Goal: Transaction & Acquisition: Purchase product/service

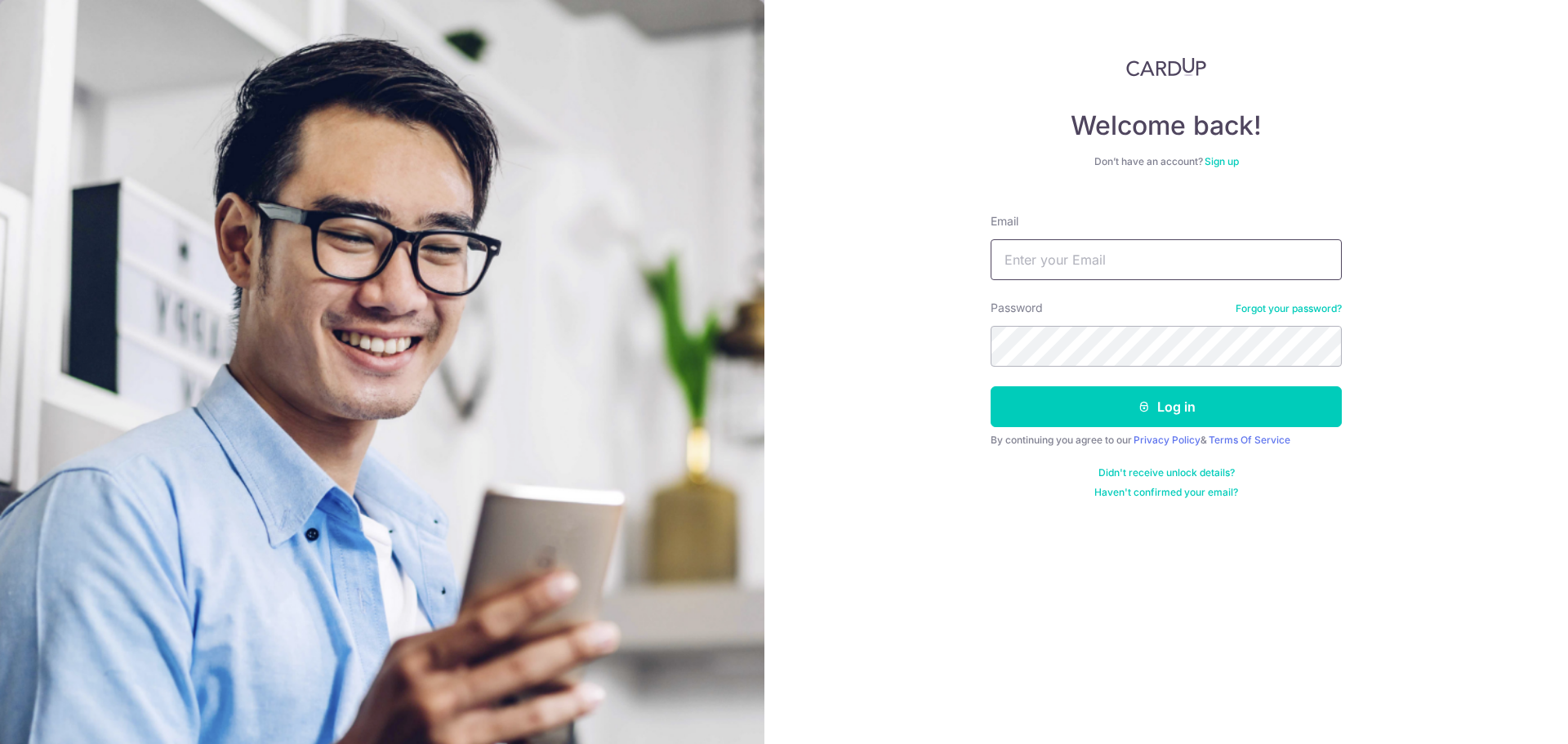
click at [1079, 254] on input "Email" at bounding box center [1167, 260] width 351 height 40
type input "[EMAIL_ADDRESS][DOMAIN_NAME]"
click at [991, 387] on button "Log in" at bounding box center [1167, 407] width 351 height 40
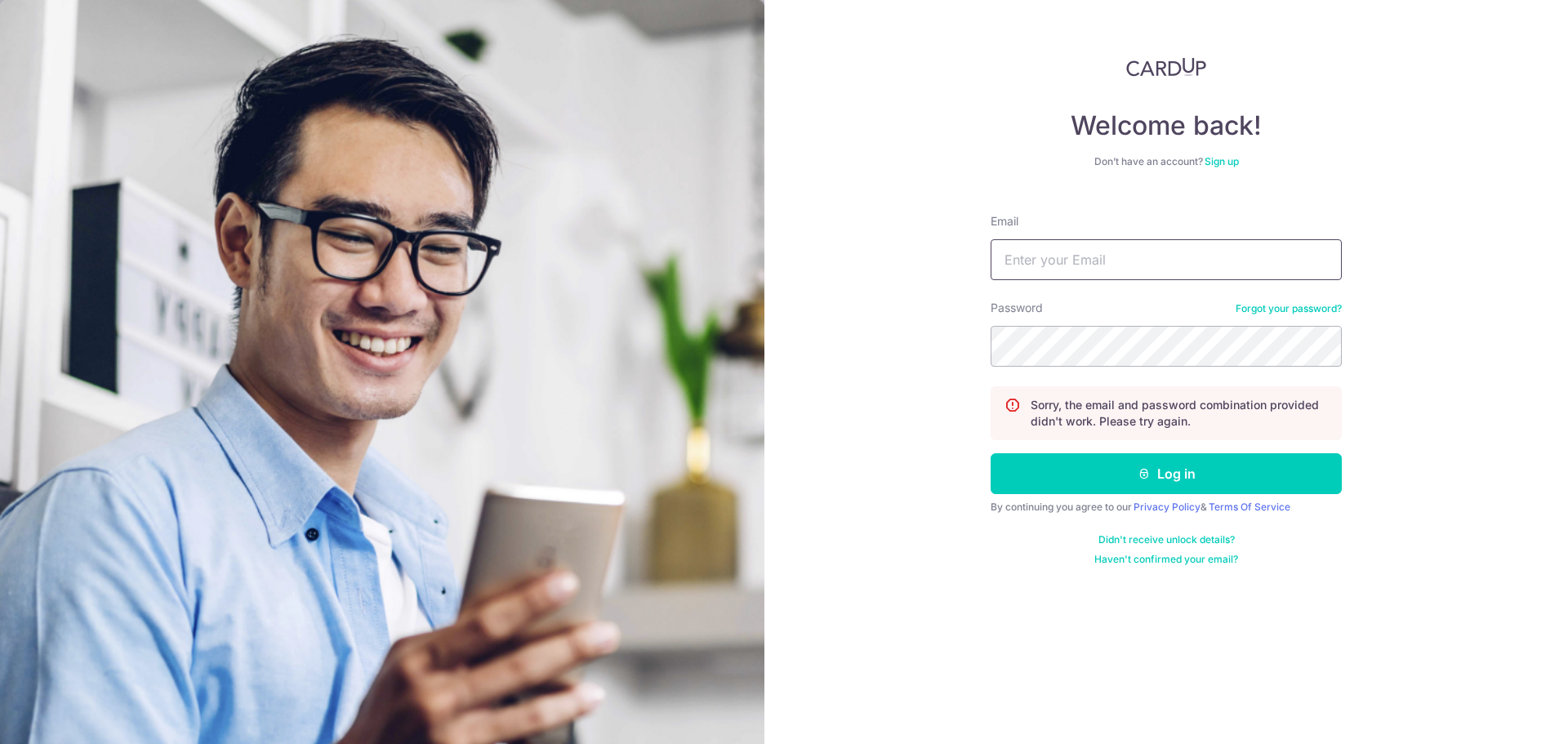
click at [1096, 254] on input "Email" at bounding box center [1167, 260] width 351 height 40
type input "[EMAIL_ADDRESS][DOMAIN_NAME]"
click at [991, 454] on button "Log in" at bounding box center [1167, 474] width 351 height 40
drag, startPoint x: 0, startPoint y: 0, endPoint x: 1096, endPoint y: 254, distance: 1125.0
click at [1096, 254] on input "Email" at bounding box center [1167, 260] width 351 height 40
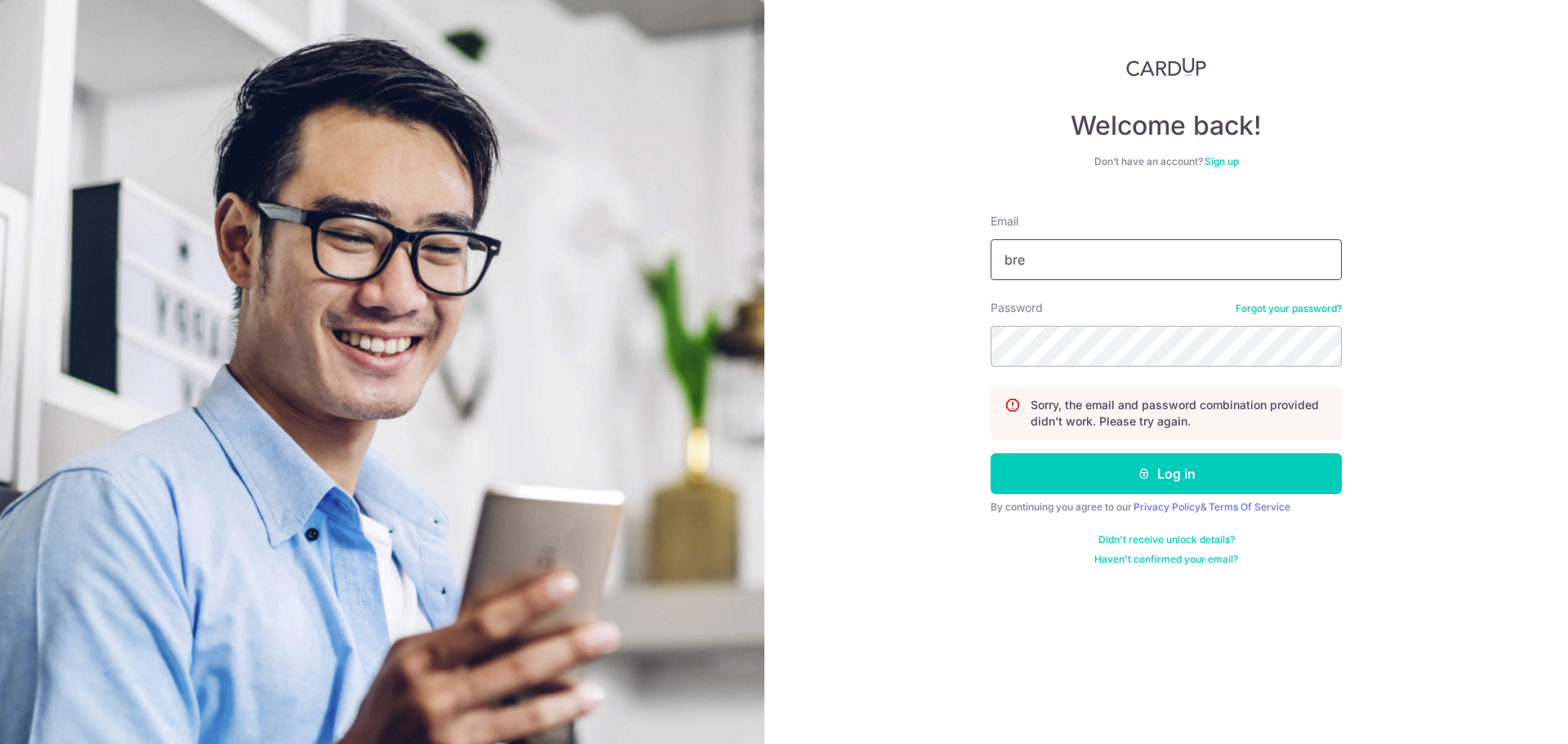
type input "[EMAIL_ADDRESS][DOMAIN_NAME]"
click at [991, 454] on button "Log in" at bounding box center [1167, 474] width 351 height 40
drag, startPoint x: 1087, startPoint y: 254, endPoint x: 1084, endPoint y: 278, distance: 24.2
click at [1087, 255] on input "Email" at bounding box center [1167, 260] width 351 height 40
type input "[EMAIL_ADDRESS][DOMAIN_NAME]"
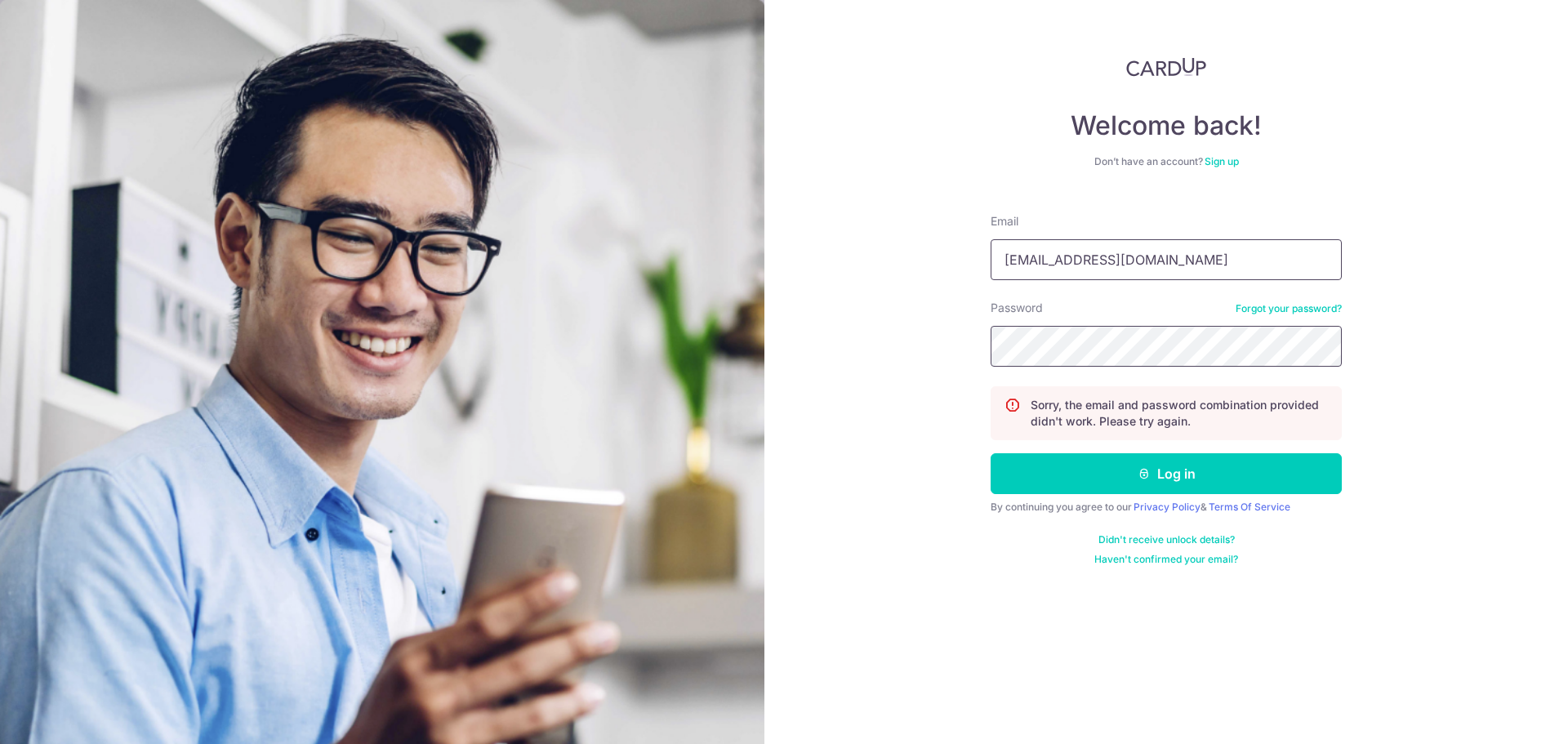
click at [991, 454] on button "Log in" at bounding box center [1167, 474] width 351 height 40
click at [1067, 252] on input "Email" at bounding box center [1167, 260] width 351 height 40
type input "r"
type input "brendanlimwork@gmail.com"
click at [991, 454] on button "Log in" at bounding box center [1167, 474] width 351 height 40
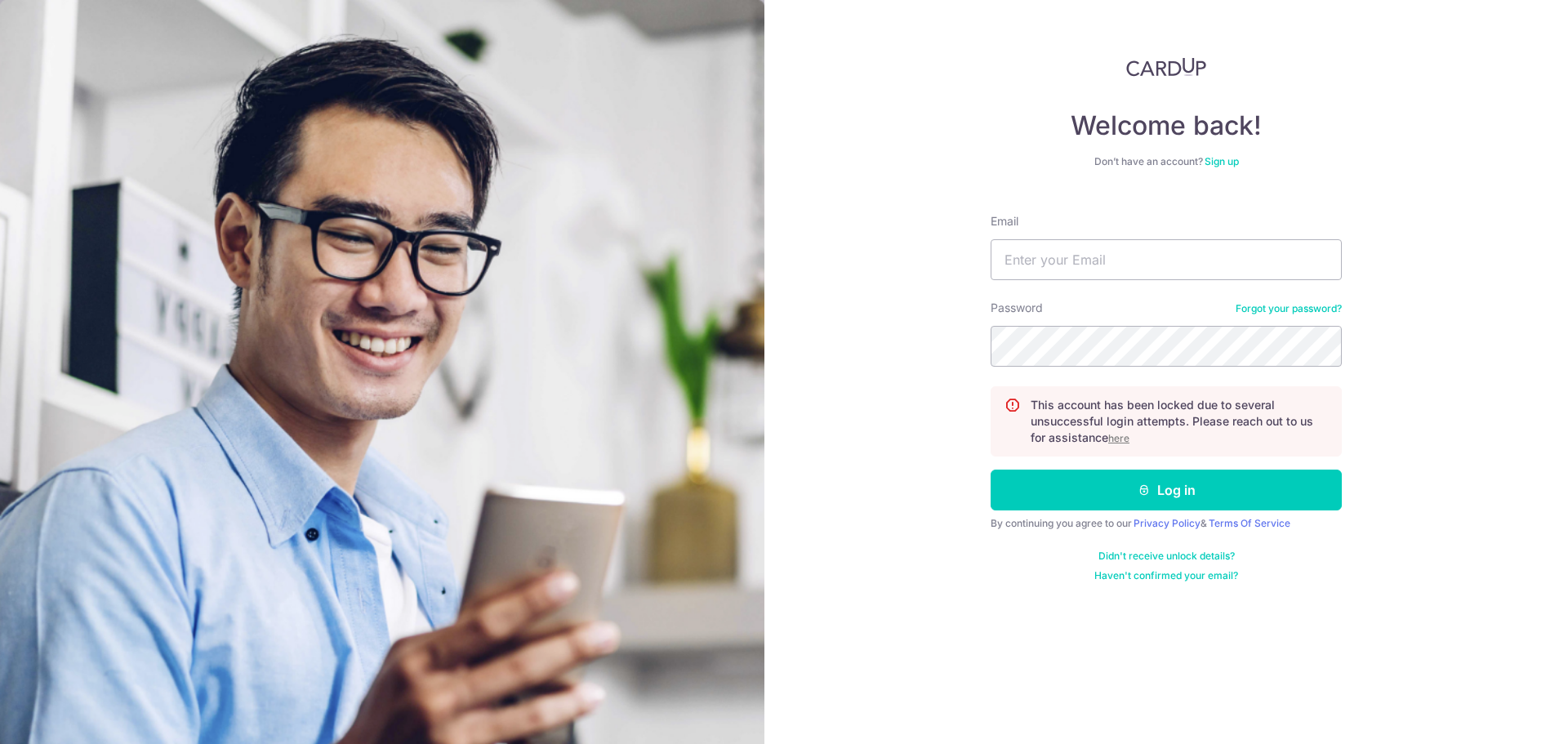
click at [1274, 300] on div "Password Forgot your password?" at bounding box center [1167, 333] width 351 height 67
click at [1275, 305] on link "Forgot your password?" at bounding box center [1289, 309] width 107 height 13
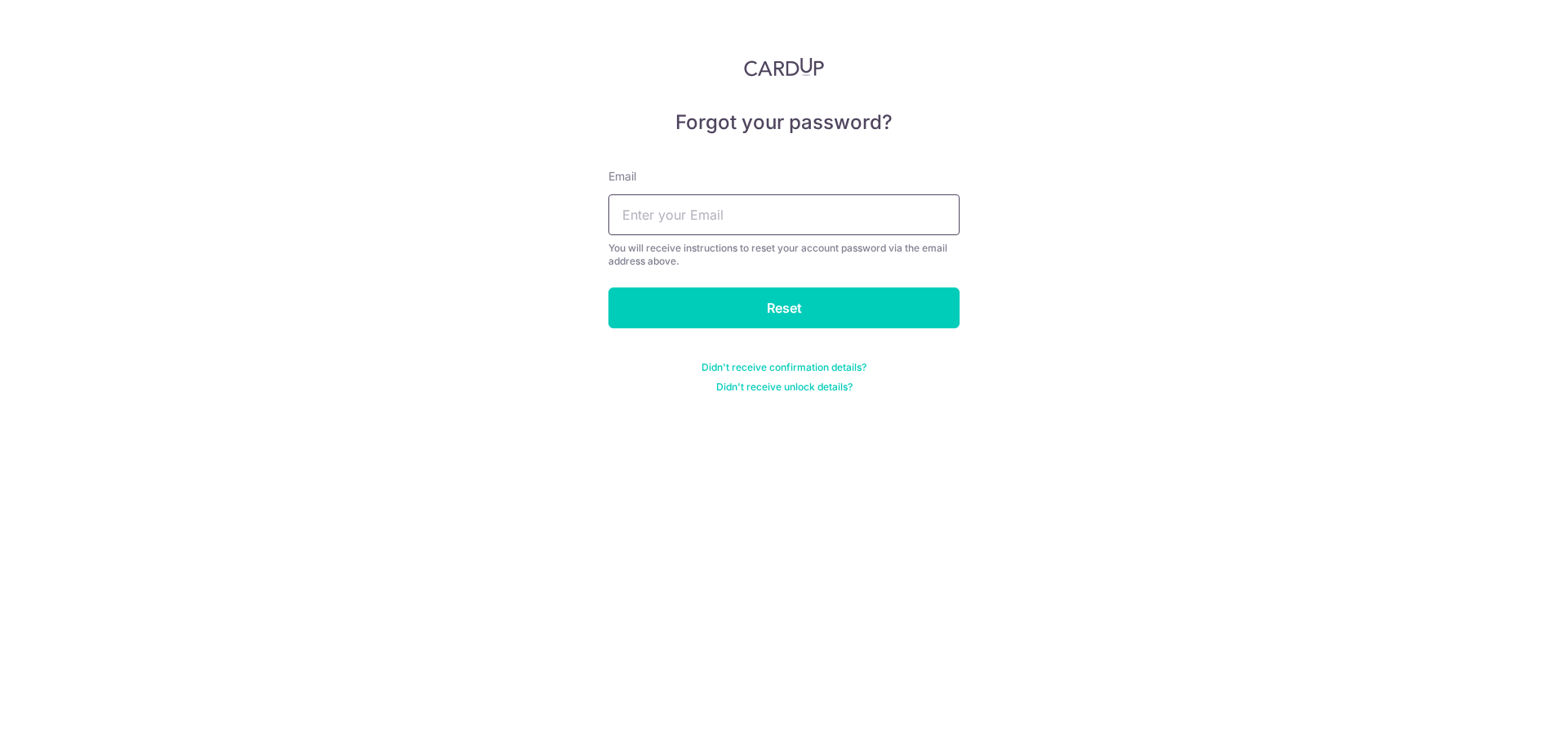
click at [874, 215] on input "text" at bounding box center [784, 215] width 351 height 40
type input "brendanlimwork@gmail.com"
click at [774, 291] on input "Reset" at bounding box center [784, 308] width 351 height 40
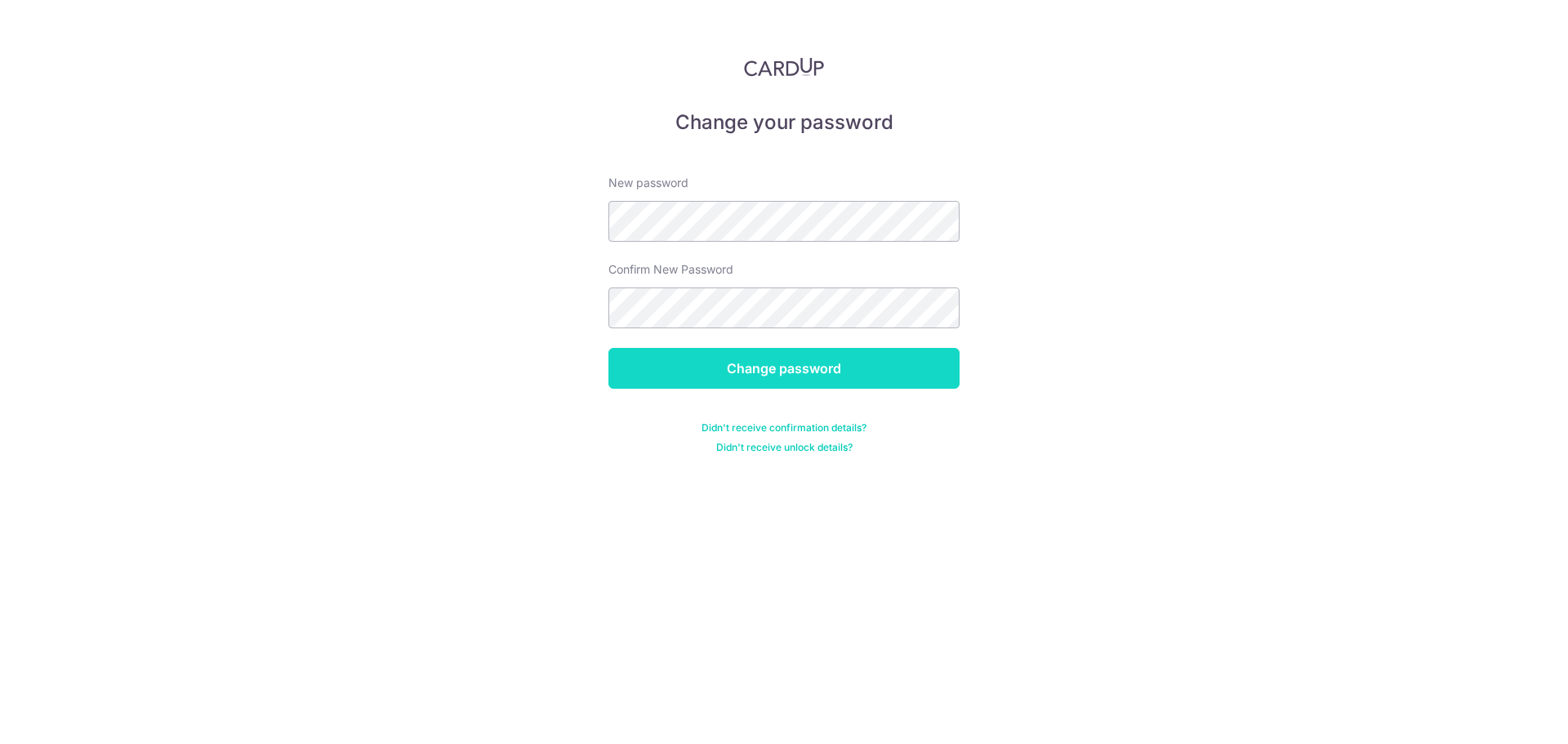
click at [692, 368] on input "Change password" at bounding box center [784, 368] width 351 height 40
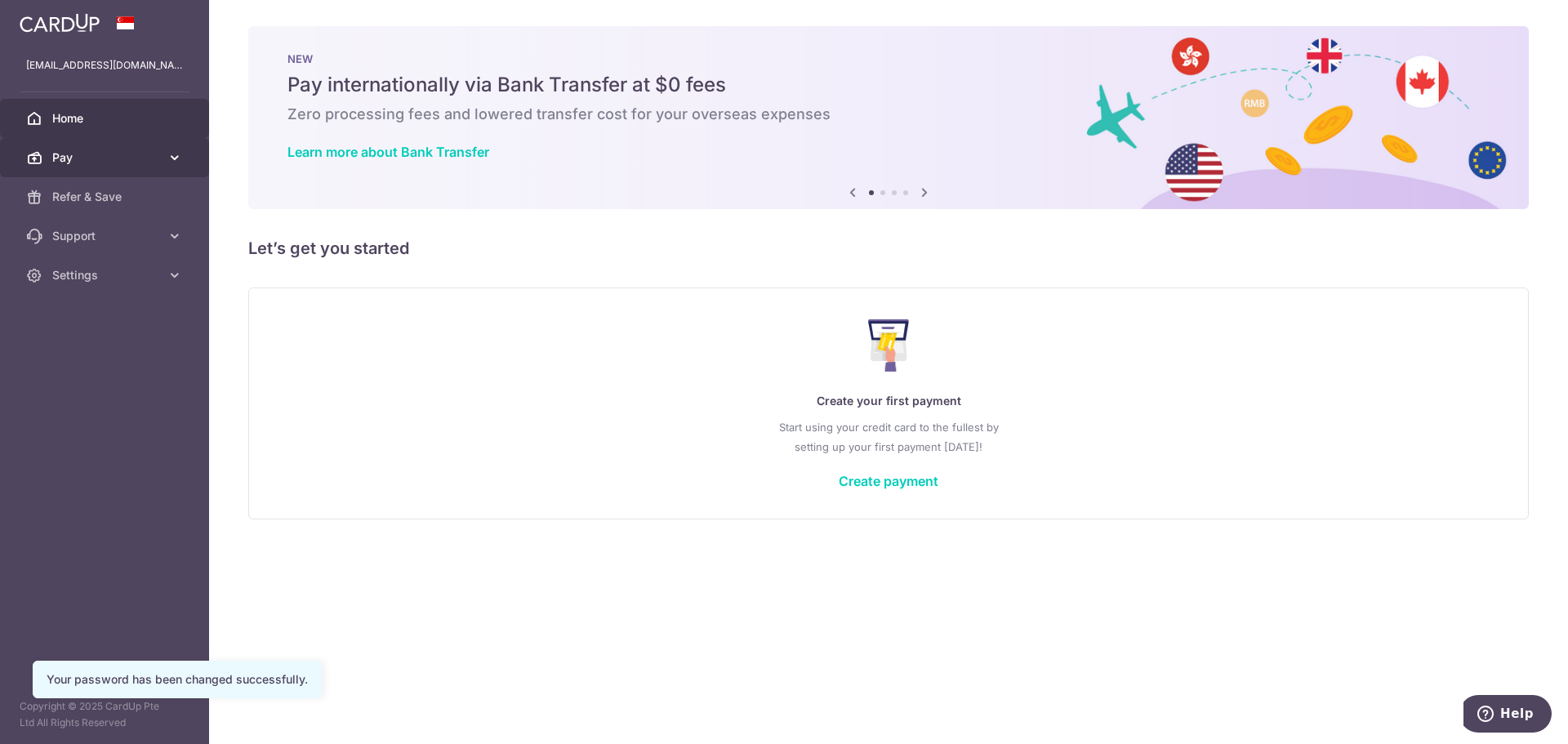
click at [62, 141] on link "Pay" at bounding box center [105, 157] width 209 height 39
click at [160, 152] on link "Pay" at bounding box center [105, 157] width 209 height 39
click at [126, 164] on span "Pay" at bounding box center [106, 158] width 107 height 17
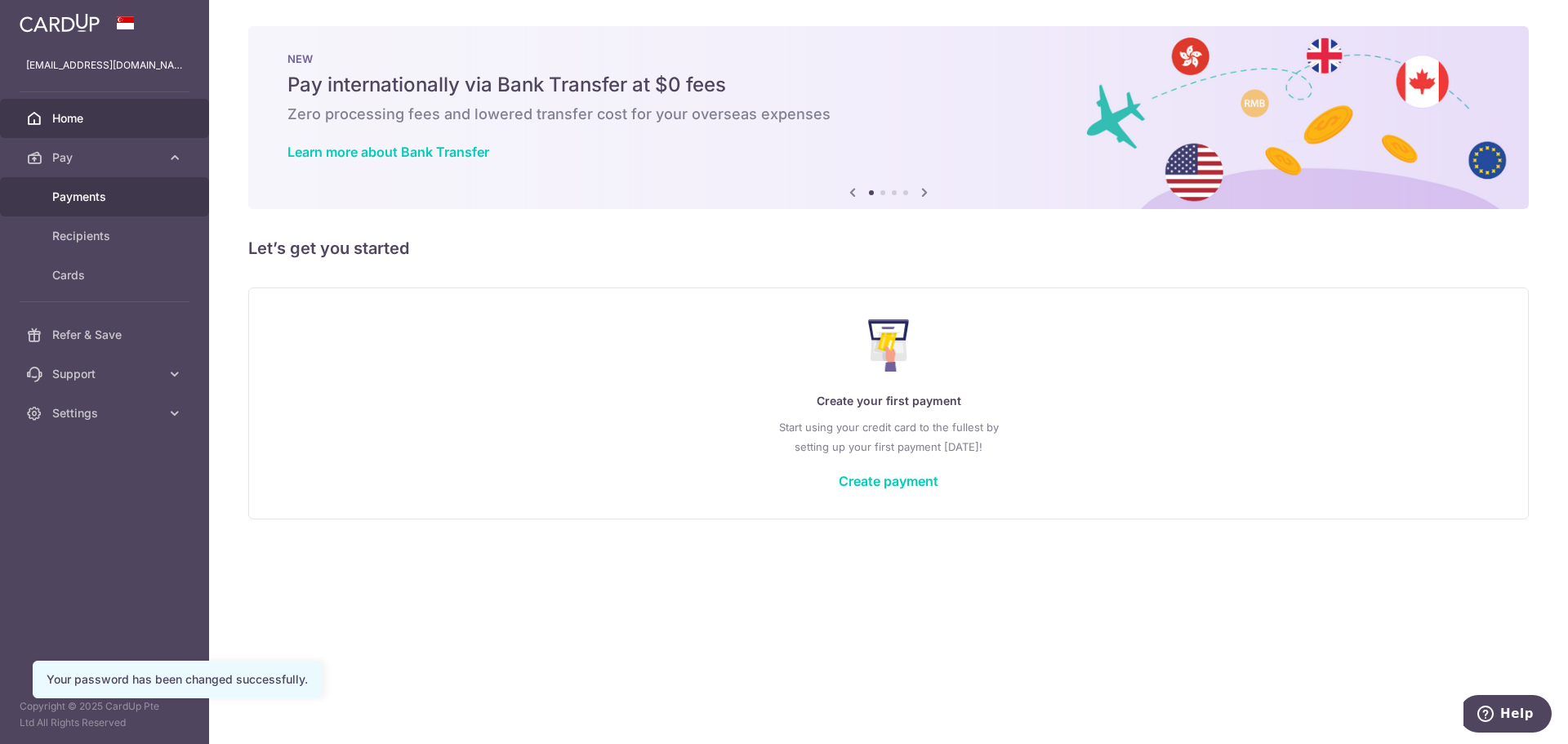
click at [117, 196] on span "Payments" at bounding box center [106, 197] width 107 height 17
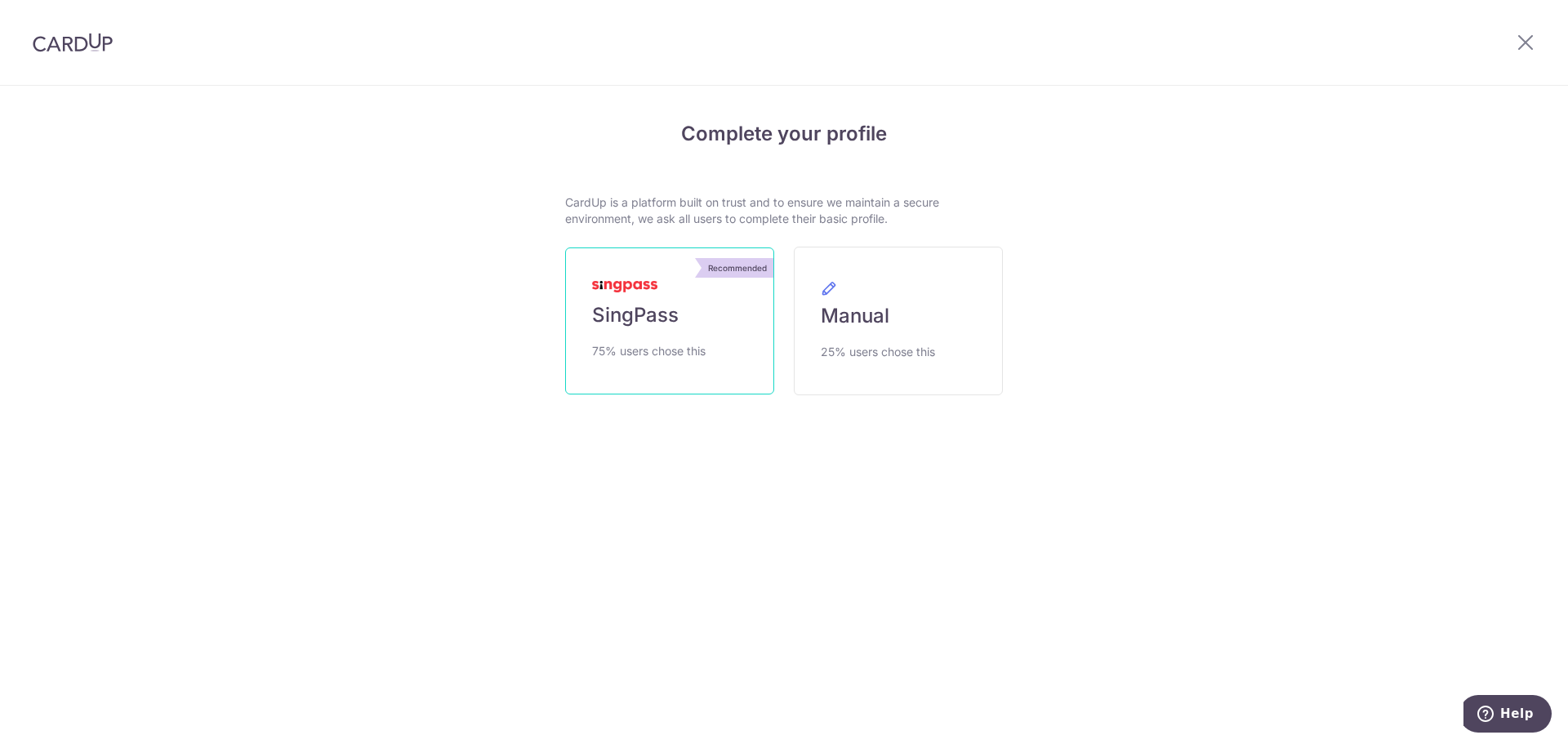
click at [688, 329] on link "Recommended SingPass 75% users chose this" at bounding box center [670, 321] width 209 height 147
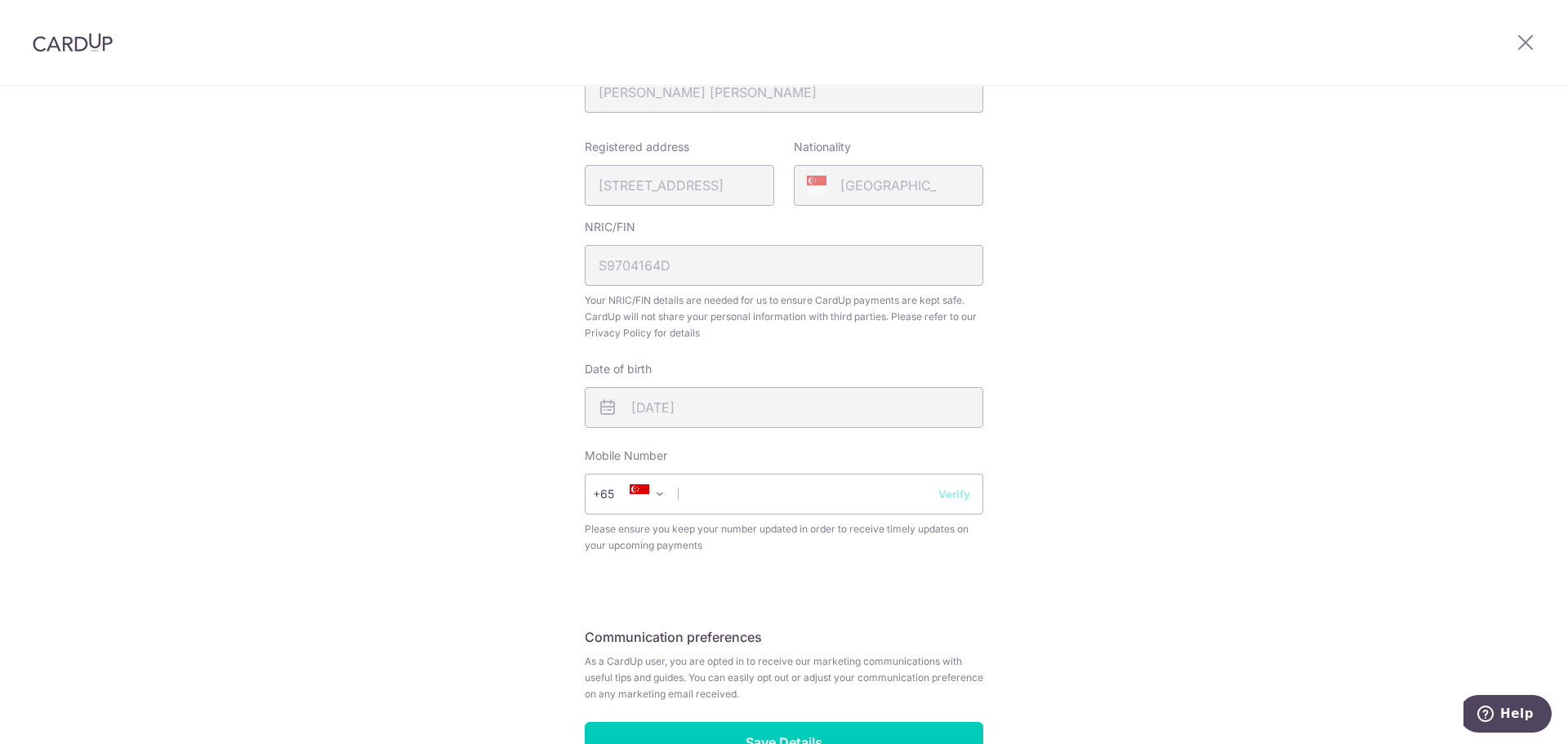
scroll to position [409, 0]
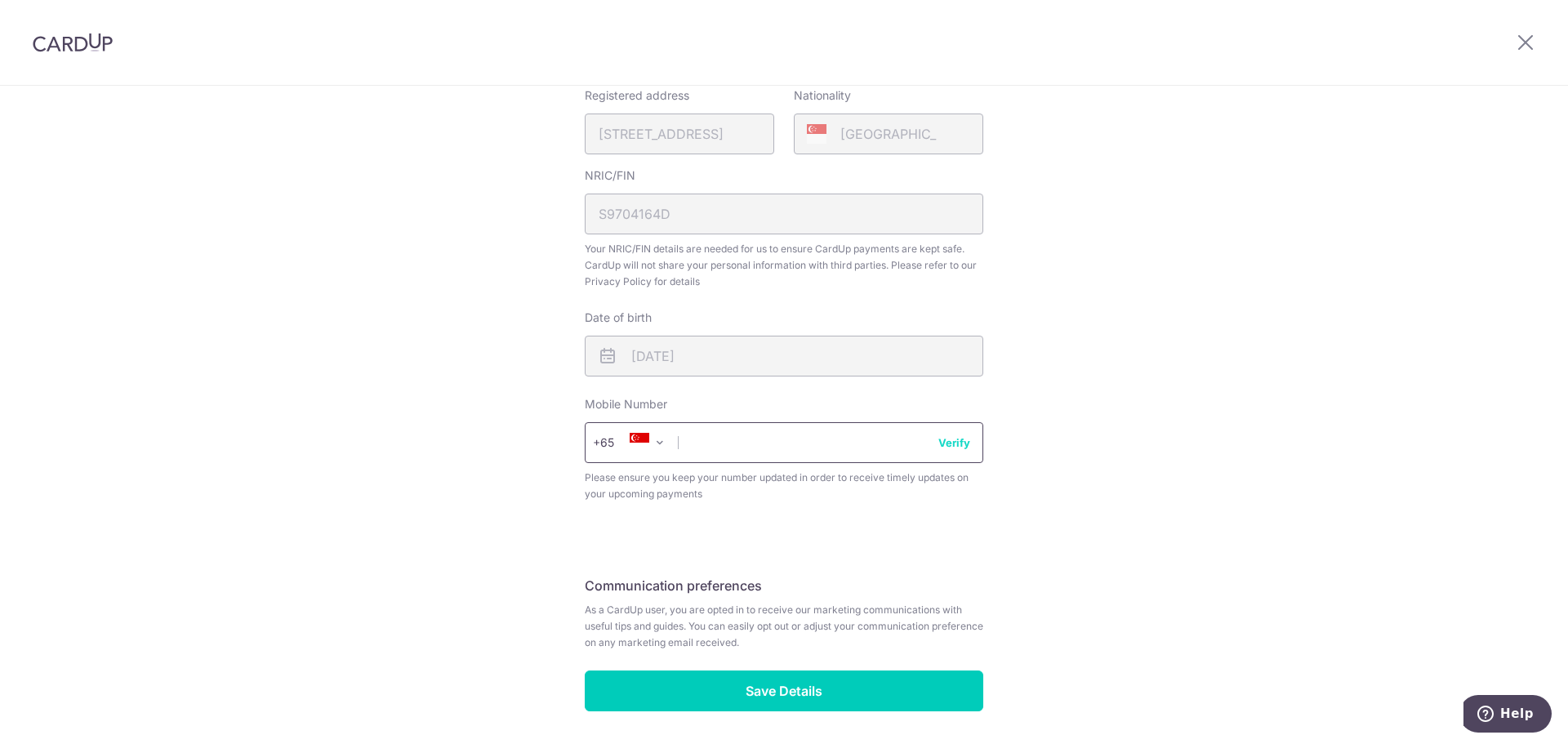
click at [771, 432] on input "text" at bounding box center [784, 443] width 399 height 40
type input "92346196"
click at [465, 494] on div "Review your details Your Details Please provide your full name as per your NRIC…" at bounding box center [784, 240] width 1568 height 1123
click at [954, 435] on button "Verify" at bounding box center [954, 443] width 32 height 17
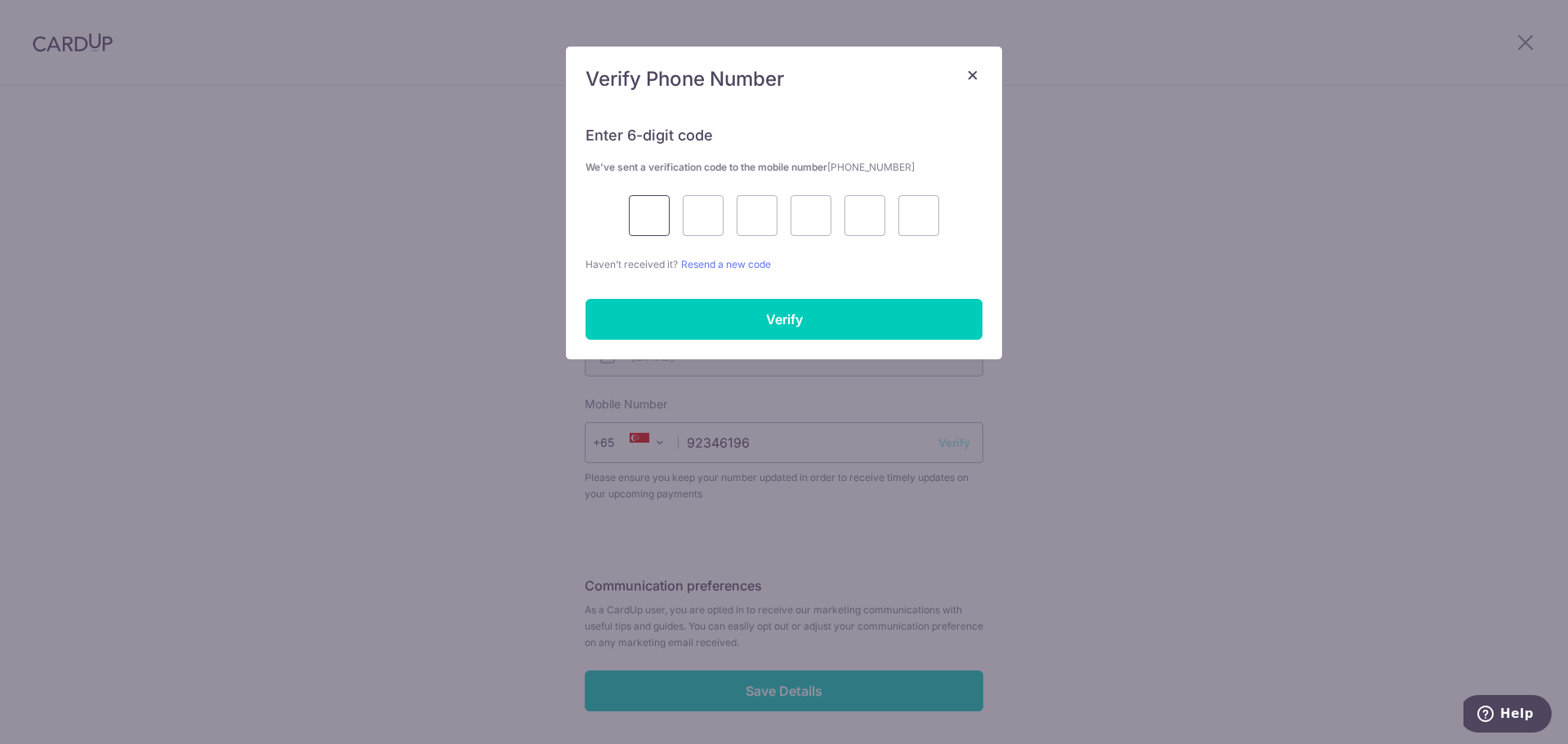
click at [654, 210] on input "text" at bounding box center [649, 216] width 40 height 40
type input "9"
type input "7"
type input "8"
type input "7"
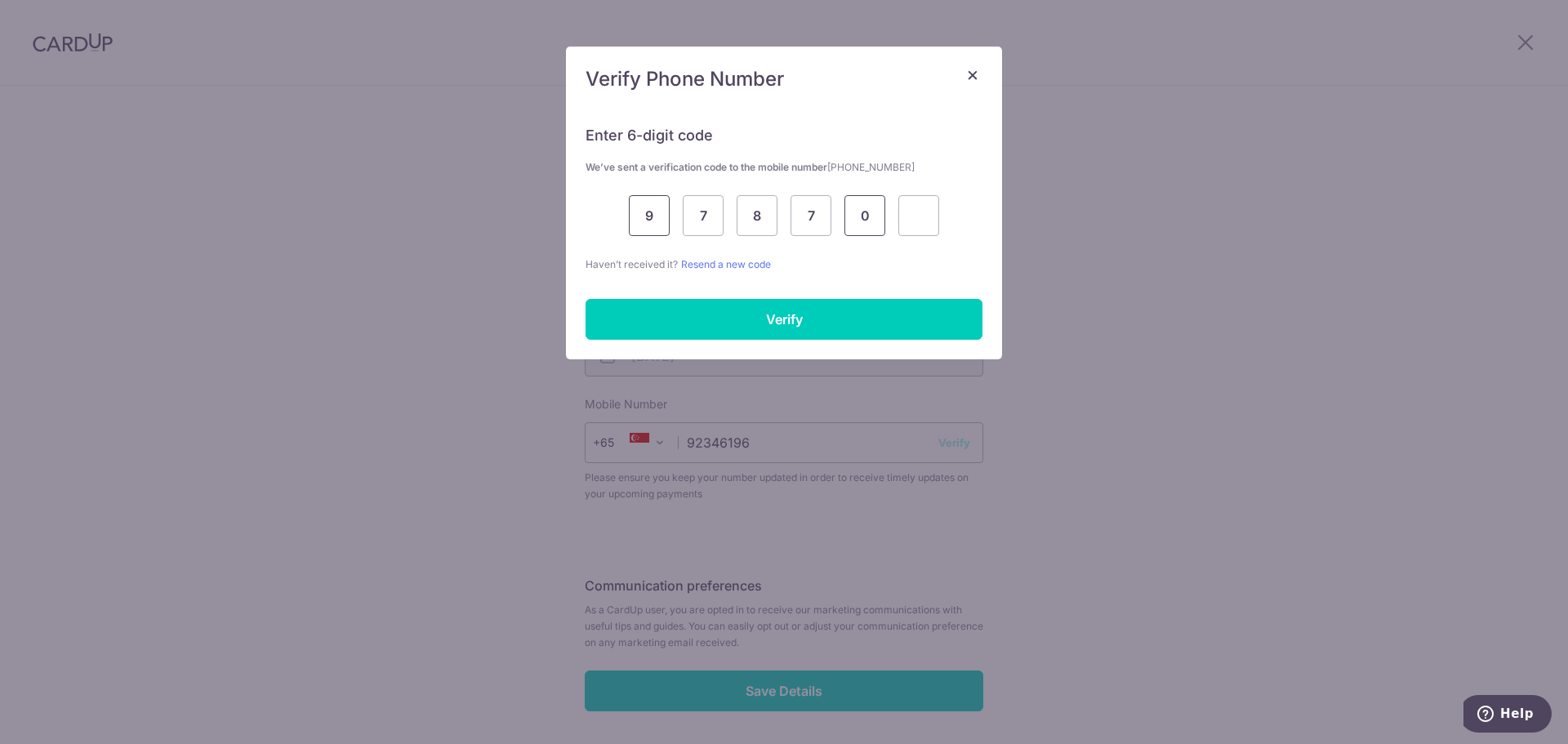
type input "0"
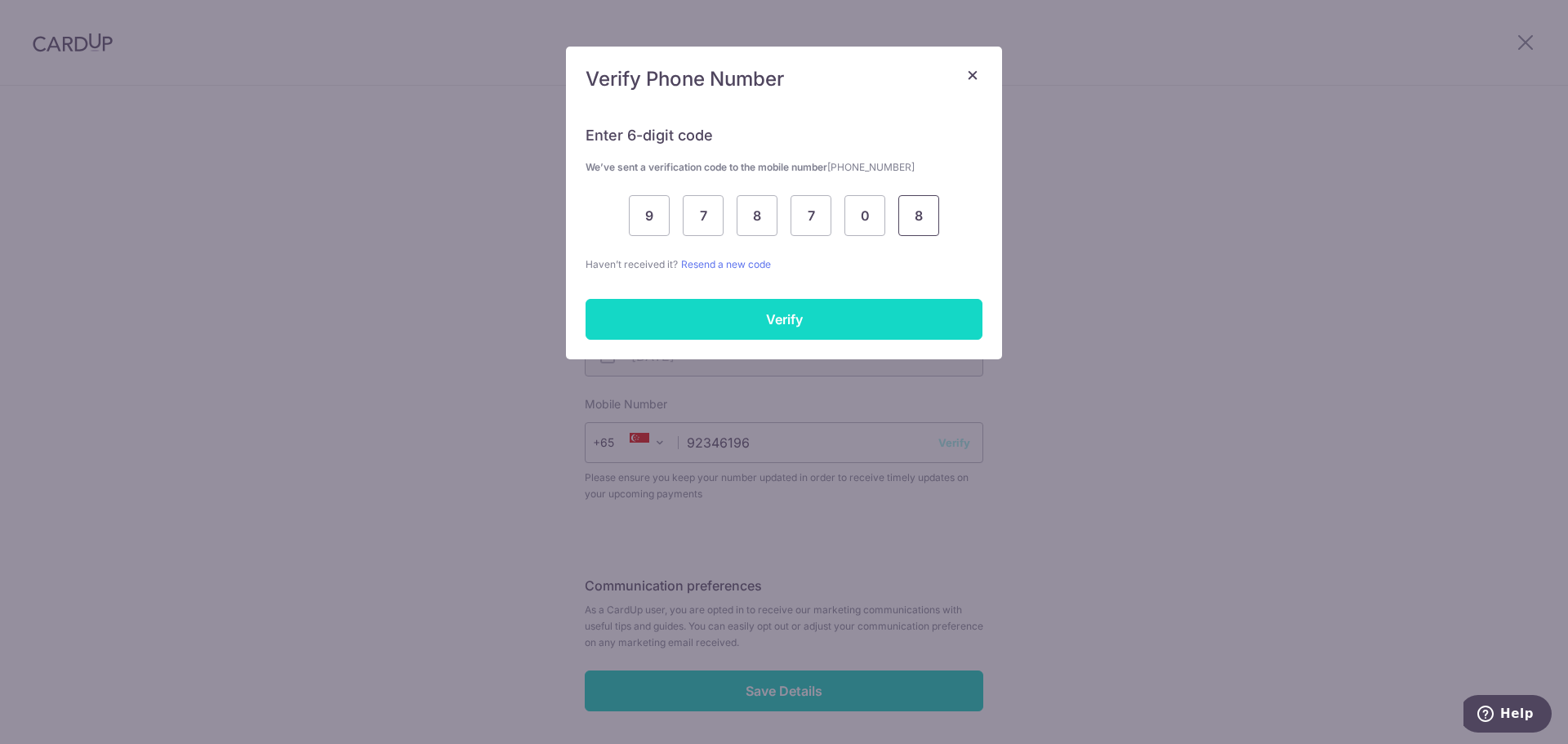
type input "8"
click at [770, 312] on input "Verify" at bounding box center [784, 319] width 397 height 40
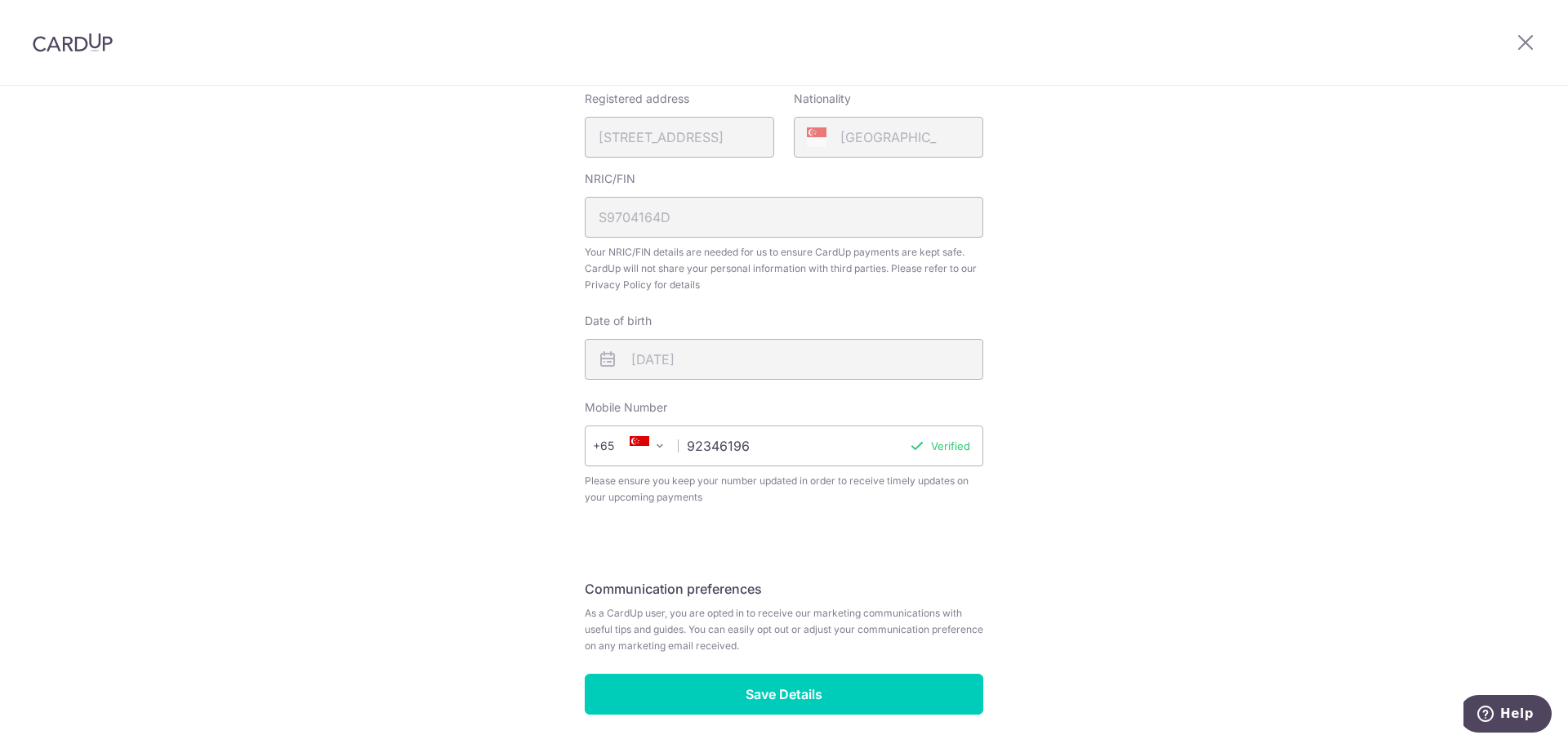
scroll to position [466, 0]
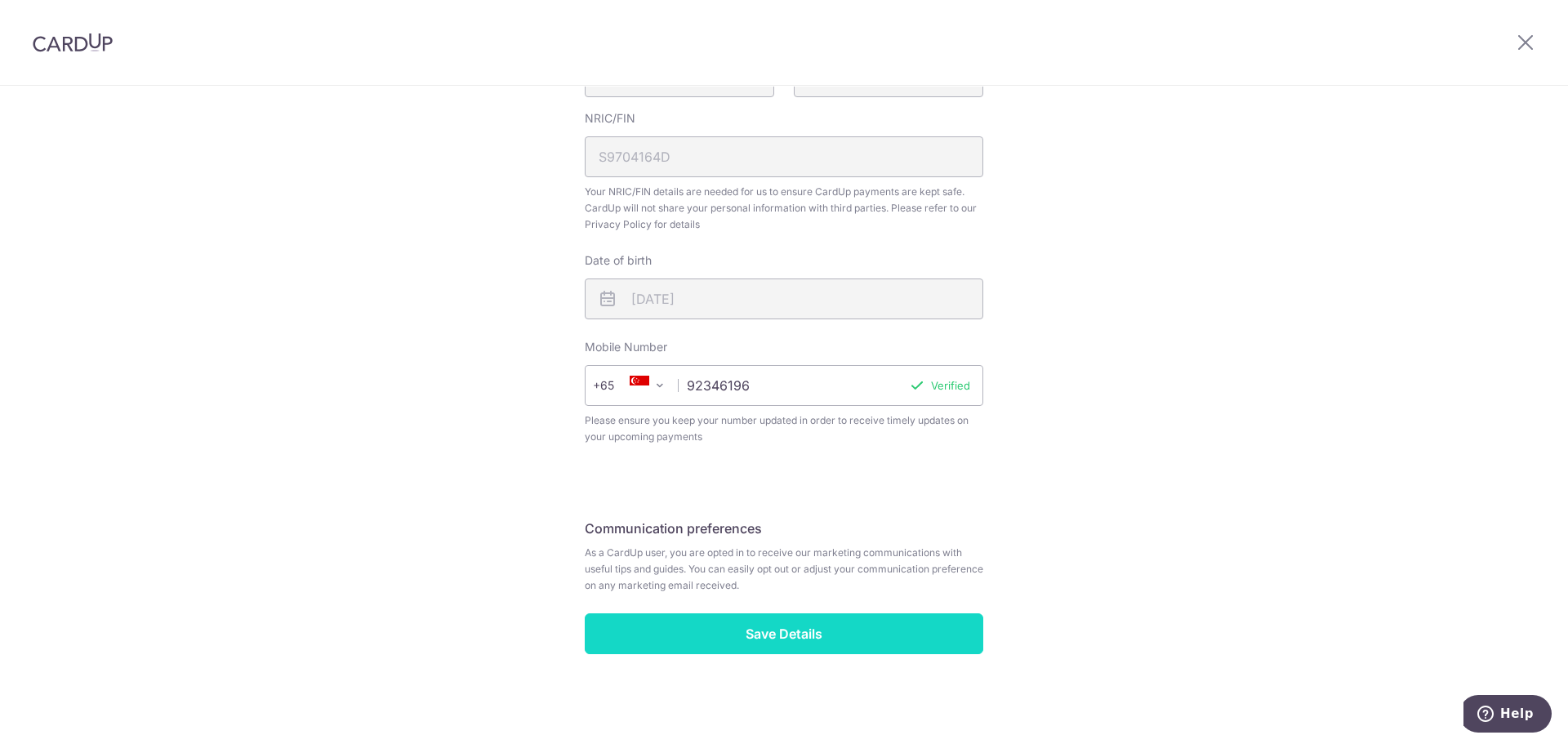
click at [767, 623] on input "Save Details" at bounding box center [784, 634] width 399 height 40
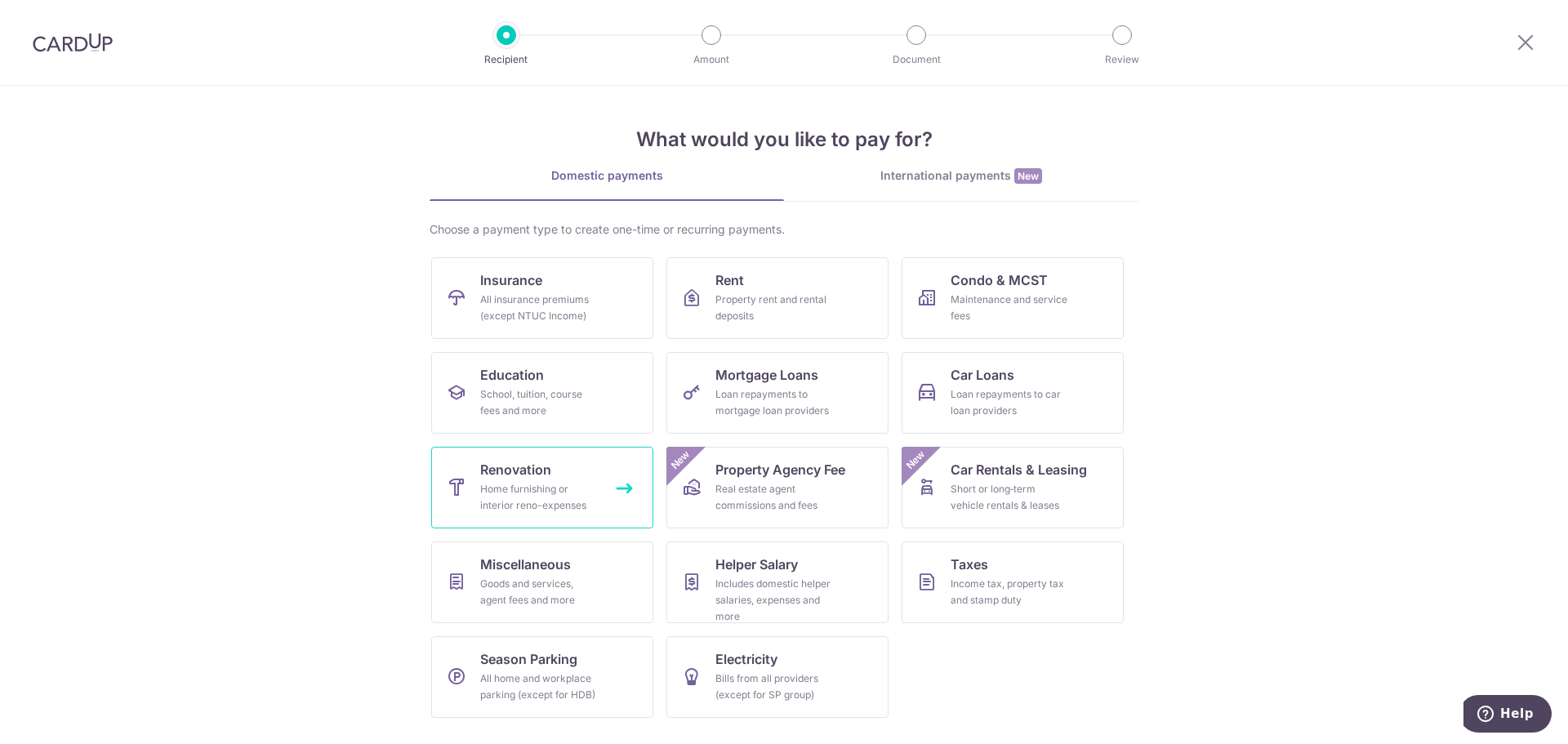
click at [579, 495] on div "Home furnishing or interior reno-expenses" at bounding box center [539, 498] width 118 height 33
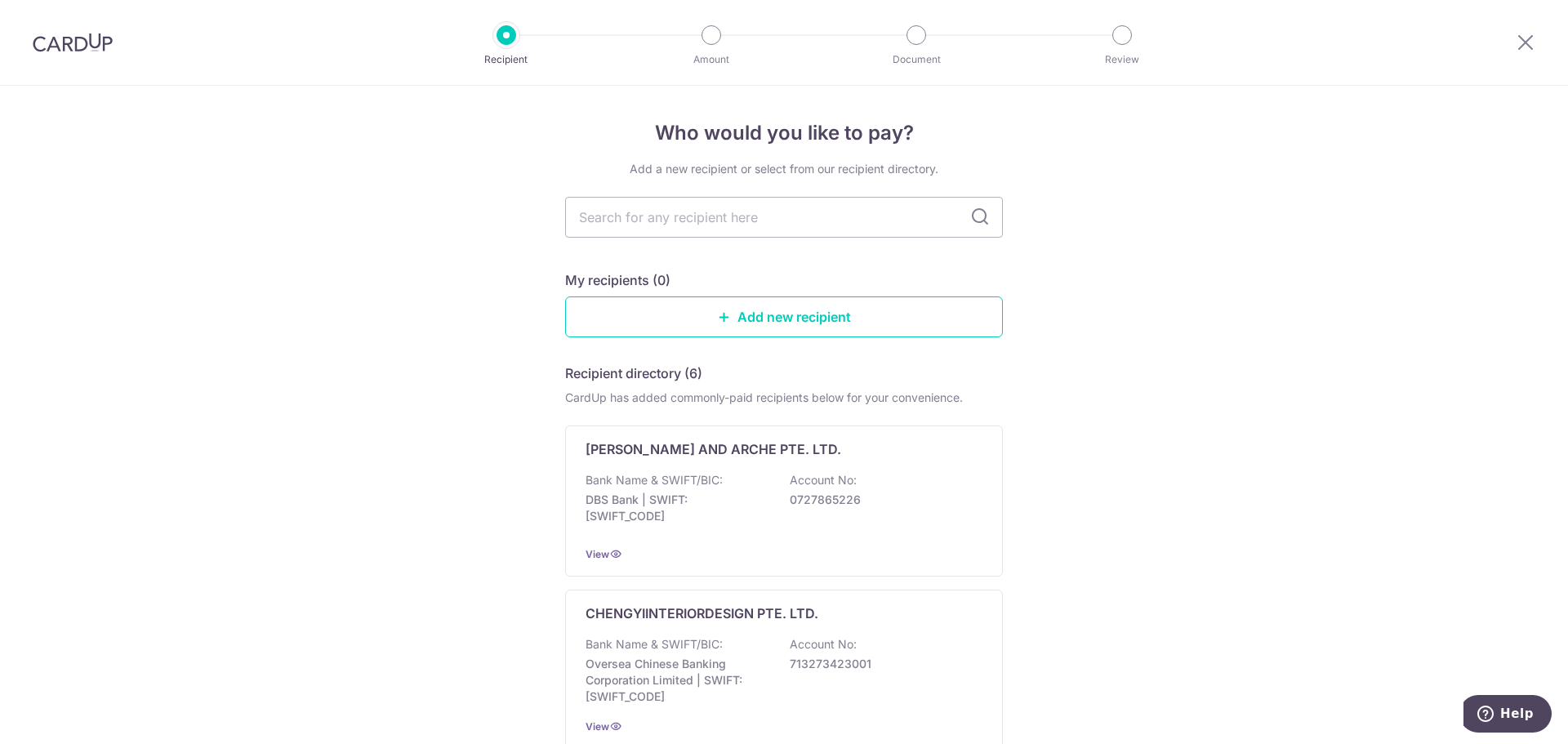
click at [975, 213] on icon at bounding box center [979, 217] width 19 height 19
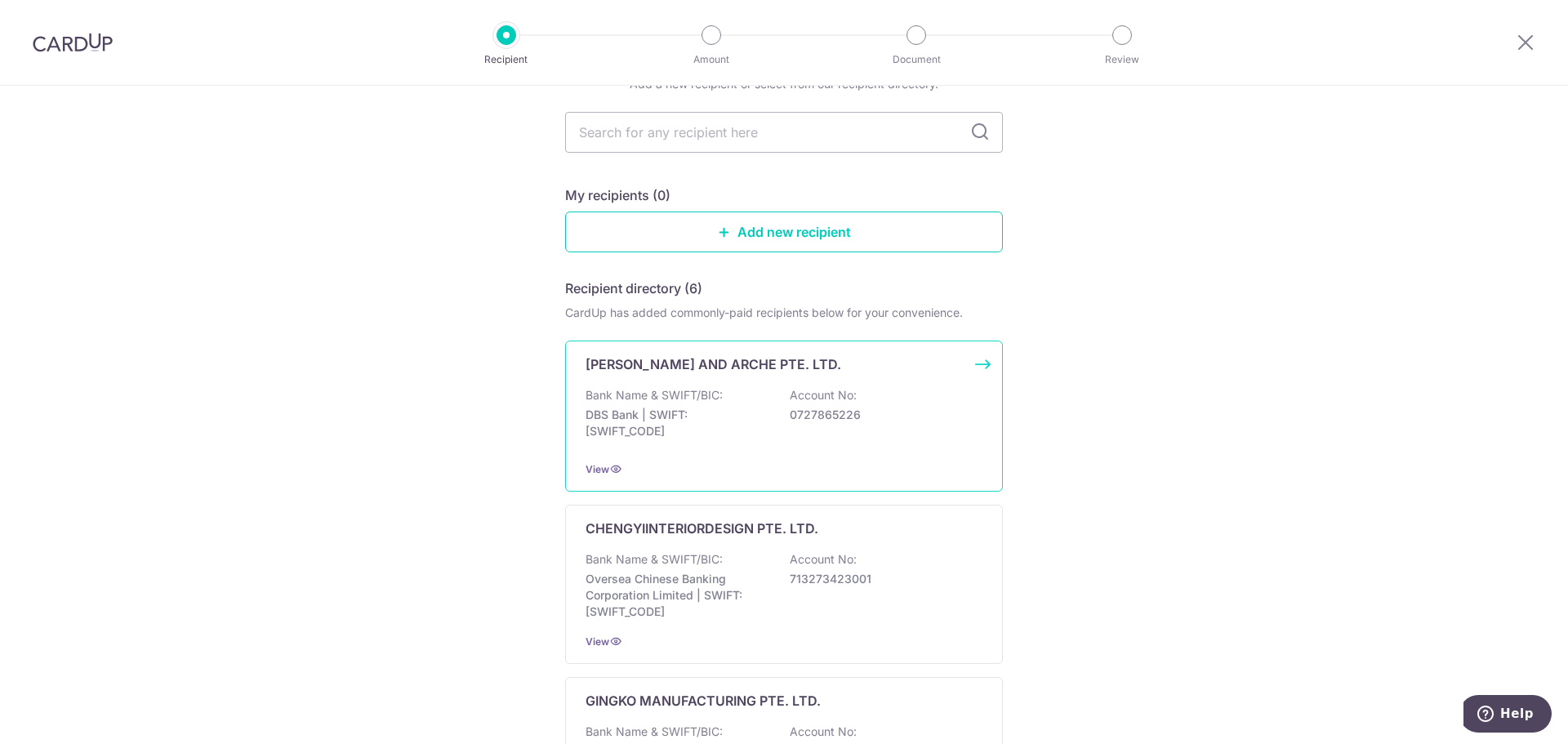
scroll to position [82, 0]
click at [775, 232] on link "Add new recipient" at bounding box center [784, 235] width 438 height 40
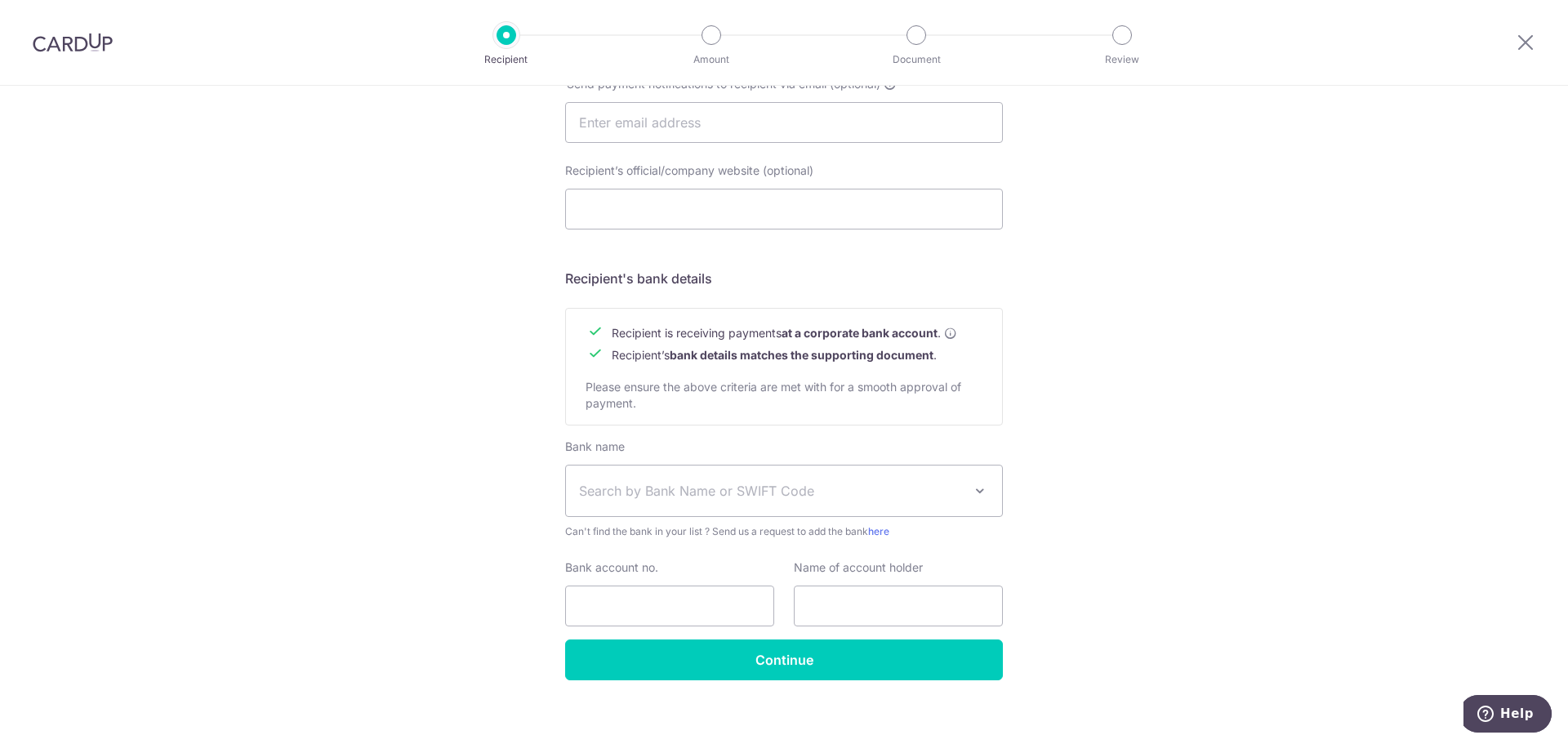
scroll to position [570, 0]
